Goal: Information Seeking & Learning: Learn about a topic

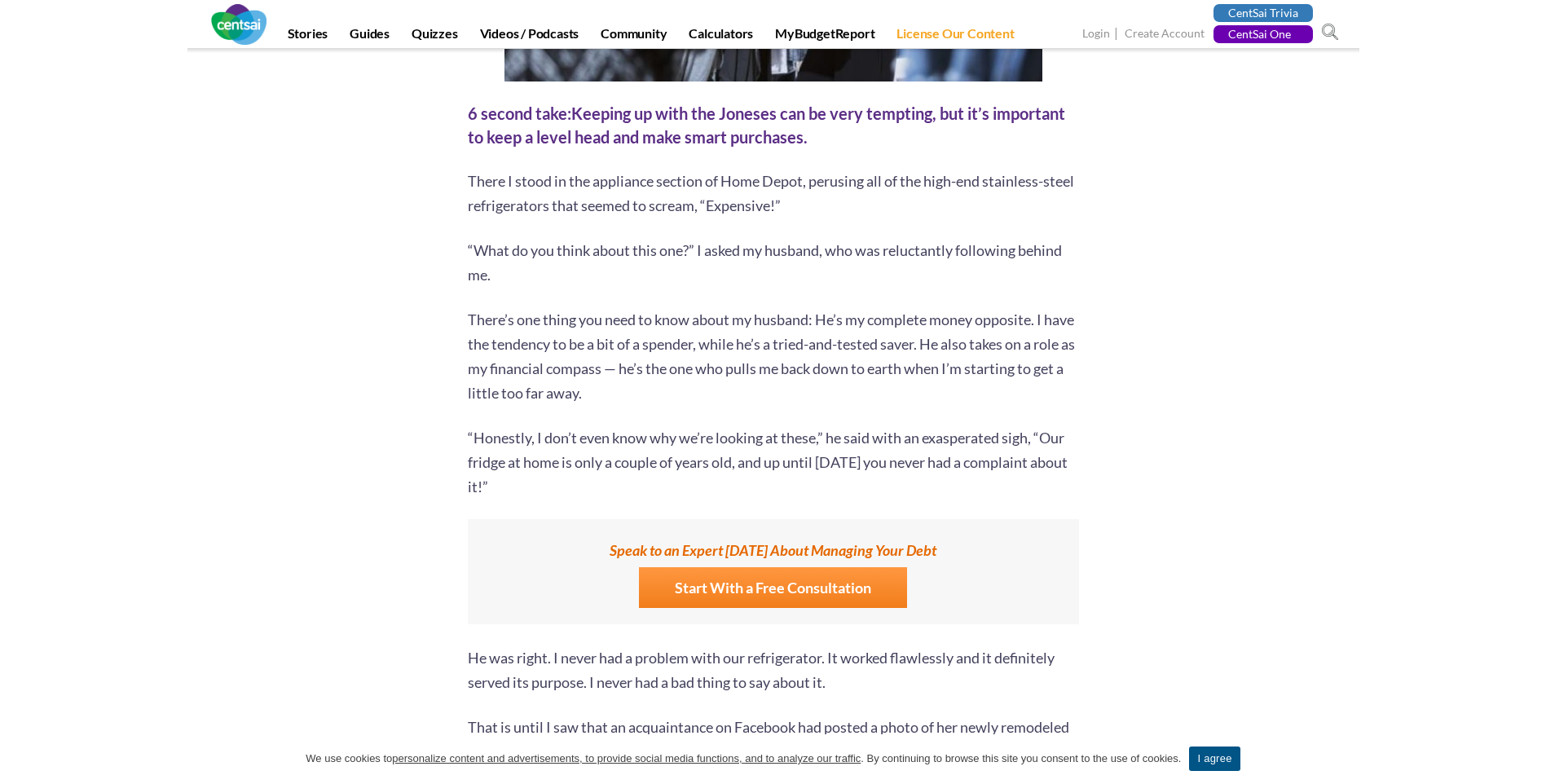
scroll to position [652, 0]
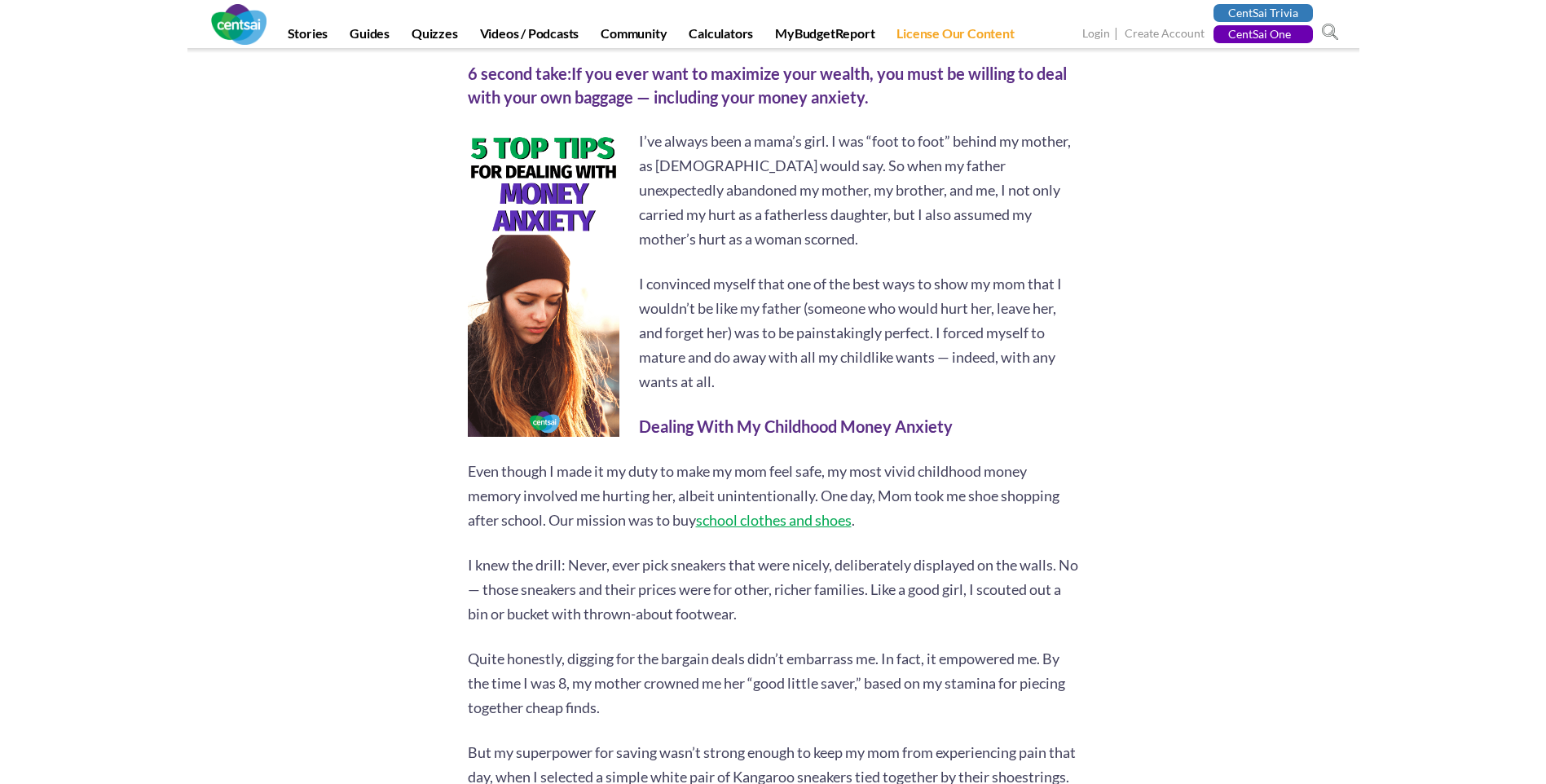
scroll to position [652, 0]
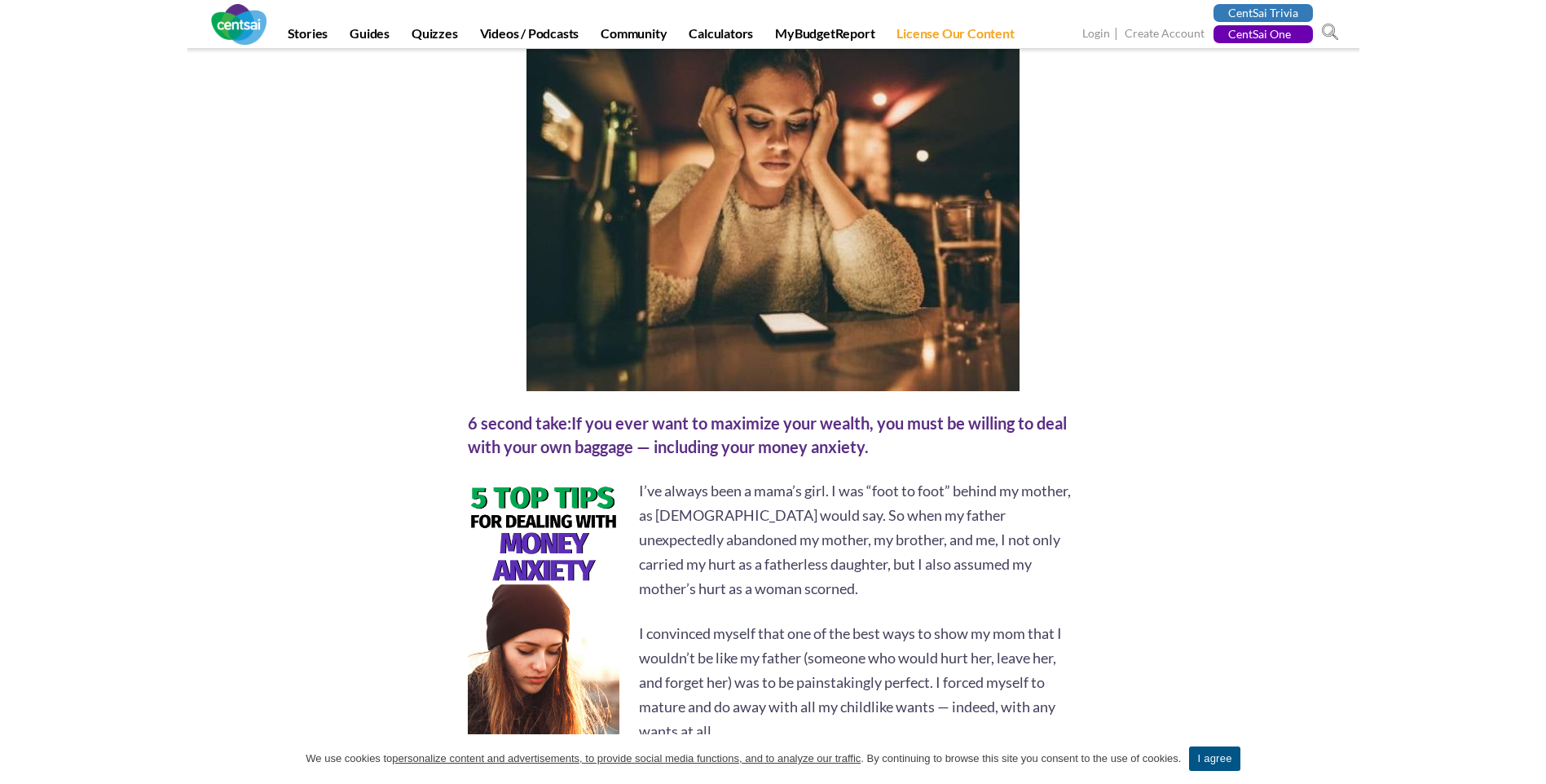
scroll to position [326, 0]
